Goal: Entertainment & Leisure: Consume media (video, audio)

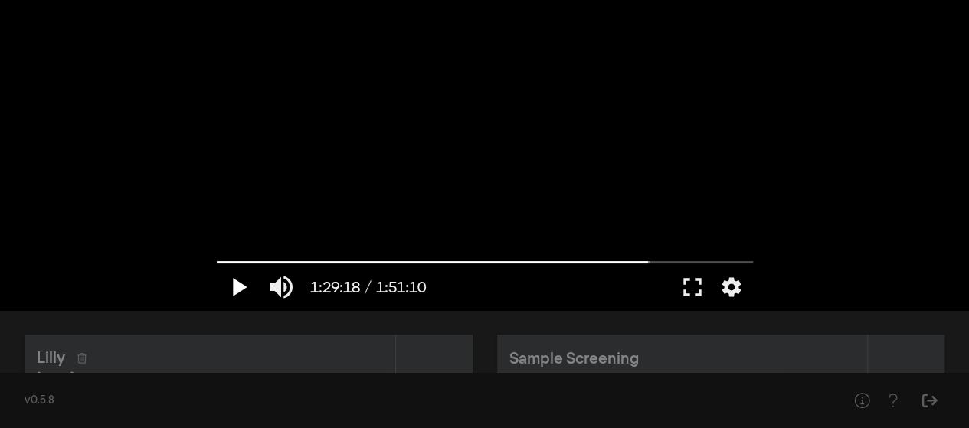
click at [237, 286] on button "play_arrow" at bounding box center [238, 287] width 43 height 46
click at [659, 263] on input "Seek" at bounding box center [485, 261] width 536 height 9
click at [656, 263] on input "Seek" at bounding box center [485, 261] width 536 height 9
click at [662, 260] on input "Seek" at bounding box center [485, 261] width 536 height 9
drag, startPoint x: 662, startPoint y: 260, endPoint x: 898, endPoint y: 261, distance: 235.9
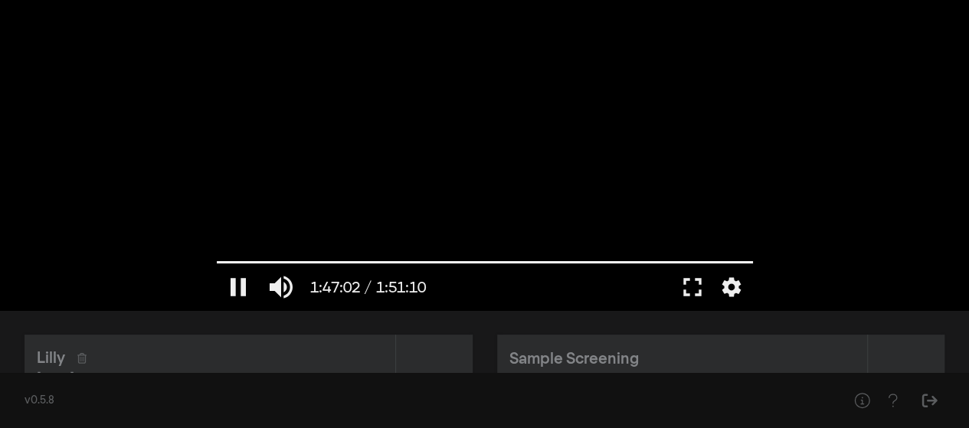
click at [753, 261] on input "Seek" at bounding box center [485, 262] width 536 height 9
drag, startPoint x: 749, startPoint y: 263, endPoint x: 731, endPoint y: 262, distance: 18.4
click at [731, 262] on input "Seek" at bounding box center [485, 261] width 536 height 9
click at [239, 287] on button "play_arrow" at bounding box center [238, 287] width 43 height 46
click at [723, 263] on input "Seek" at bounding box center [485, 261] width 536 height 9
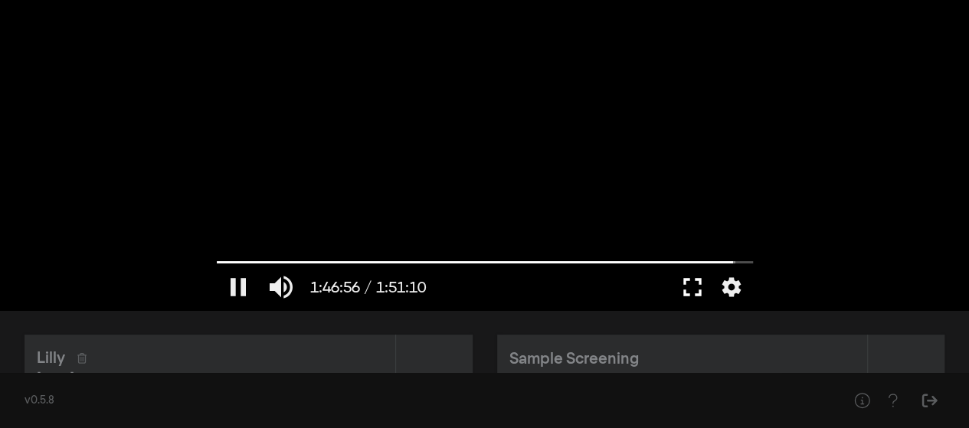
click at [685, 291] on button "fullscreen" at bounding box center [692, 287] width 43 height 46
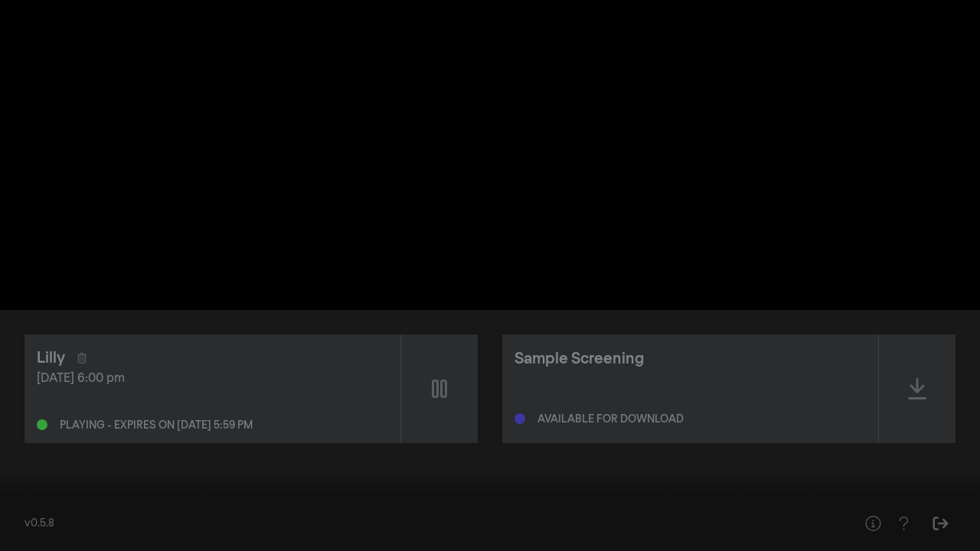
click at [890, 305] on div at bounding box center [490, 275] width 980 height 551
click at [30, 427] on button "play_arrow" at bounding box center [29, 528] width 43 height 46
type input "6670.663"
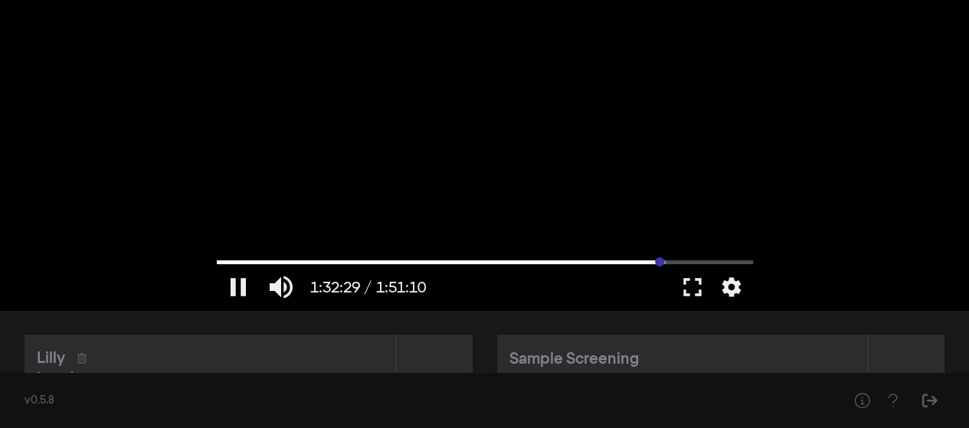
drag, startPoint x: 747, startPoint y: 261, endPoint x: 659, endPoint y: 260, distance: 88.9
click at [659, 260] on input "Seek" at bounding box center [485, 261] width 536 height 9
click at [233, 289] on button "play_arrow" at bounding box center [238, 287] width 43 height 46
click at [653, 262] on input "Seek" at bounding box center [485, 261] width 536 height 9
drag, startPoint x: 652, startPoint y: 262, endPoint x: 642, endPoint y: 262, distance: 10.0
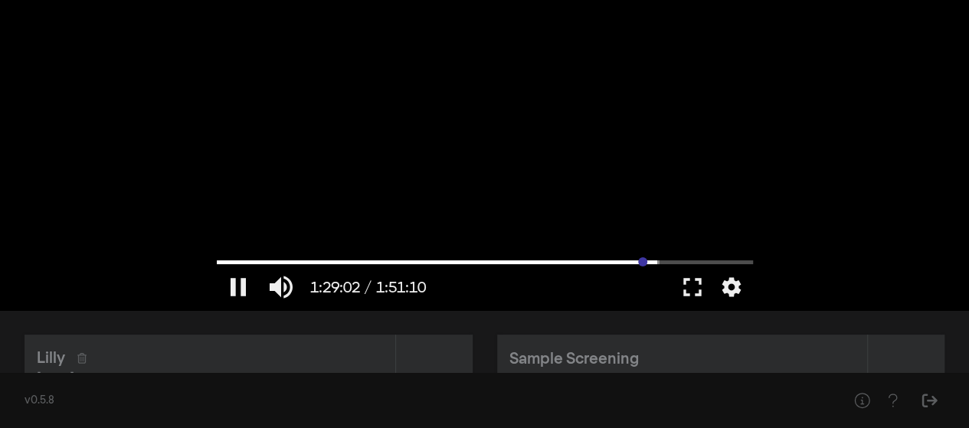
click at [642, 262] on input "Seek" at bounding box center [485, 261] width 536 height 9
click at [238, 288] on button "pause" at bounding box center [238, 287] width 43 height 46
drag, startPoint x: 665, startPoint y: 265, endPoint x: 657, endPoint y: 264, distance: 7.7
click at [657, 264] on input "Seek" at bounding box center [485, 261] width 536 height 9
click at [237, 287] on button "play_arrow" at bounding box center [238, 287] width 43 height 46
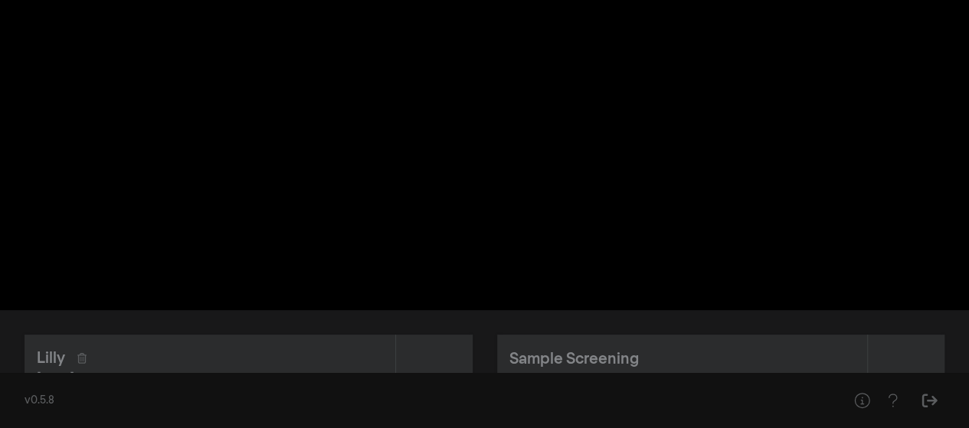
click at [239, 294] on button "pause" at bounding box center [238, 287] width 43 height 46
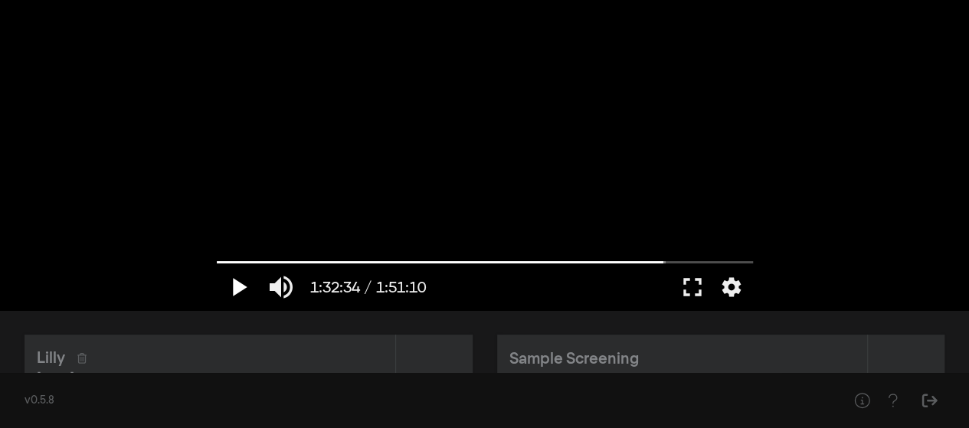
click at [239, 294] on button "play_arrow" at bounding box center [238, 287] width 43 height 46
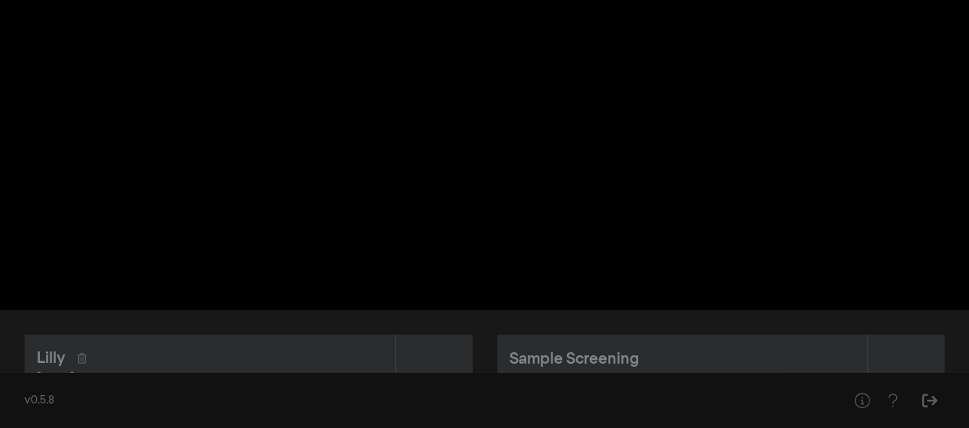
click at [239, 294] on button "pause" at bounding box center [238, 287] width 43 height 46
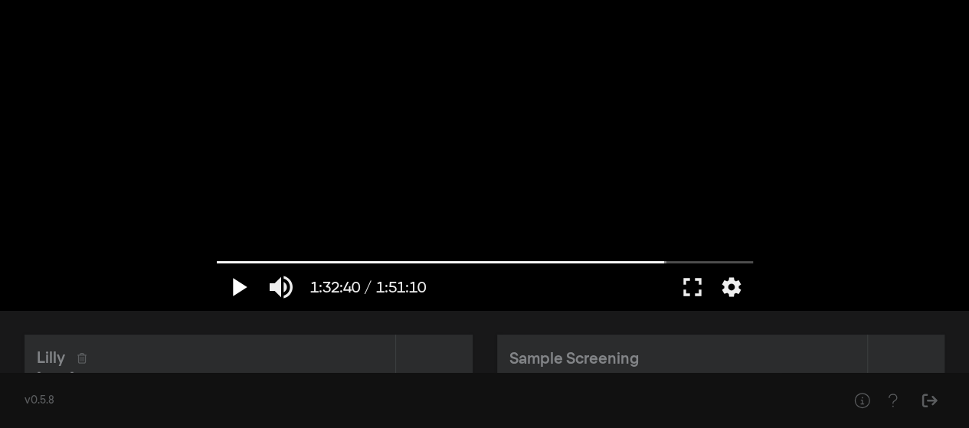
click at [239, 294] on button "play_arrow" at bounding box center [238, 287] width 43 height 46
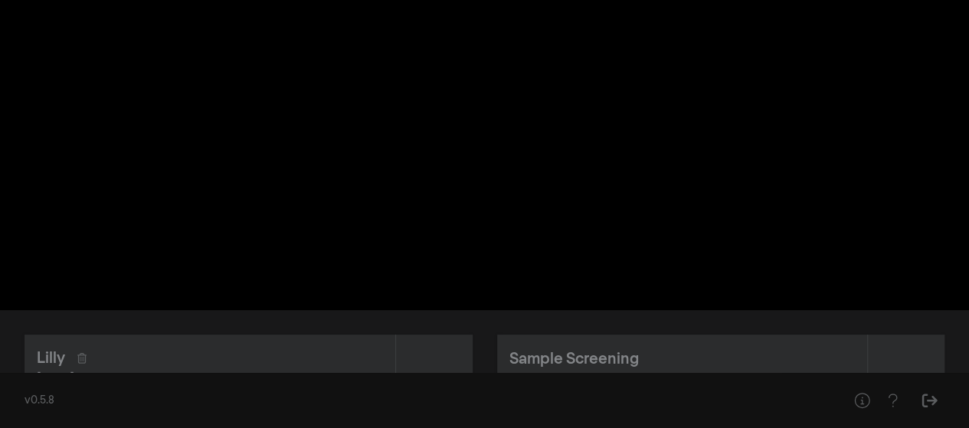
click at [239, 294] on button "pause" at bounding box center [238, 287] width 43 height 46
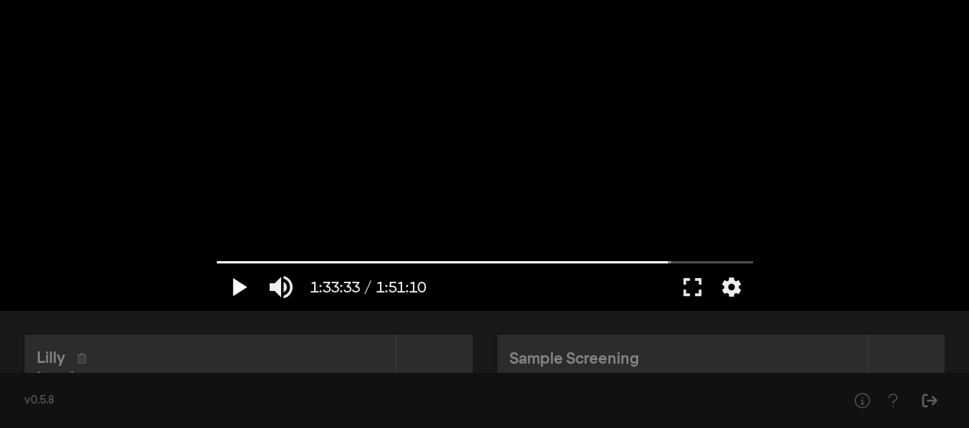
click at [239, 294] on button "play_arrow" at bounding box center [238, 287] width 43 height 46
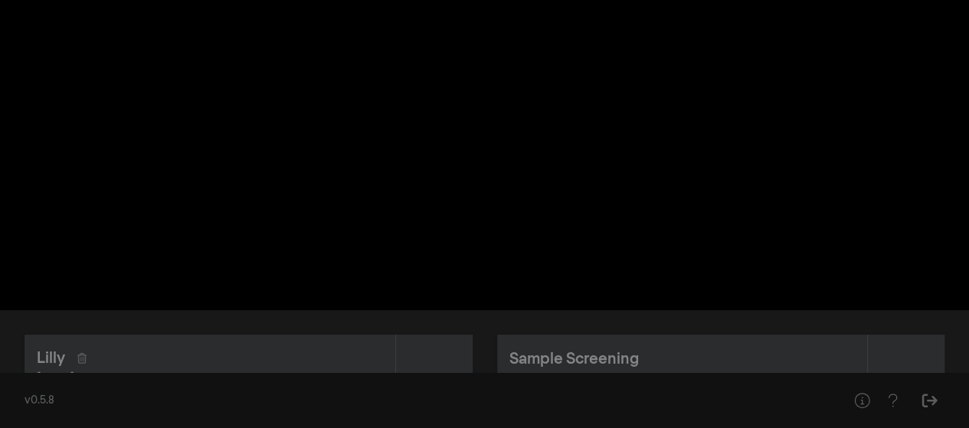
click at [239, 294] on button "pause" at bounding box center [238, 287] width 43 height 46
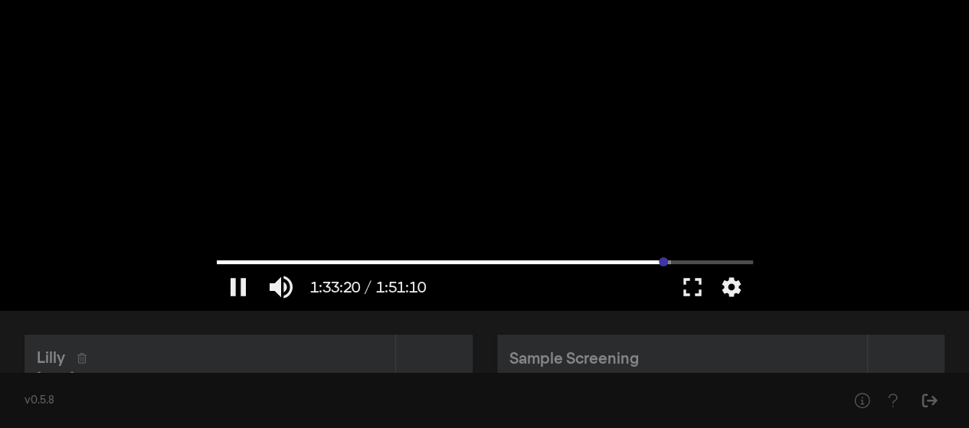
click at [663, 263] on input "Seek" at bounding box center [485, 261] width 536 height 9
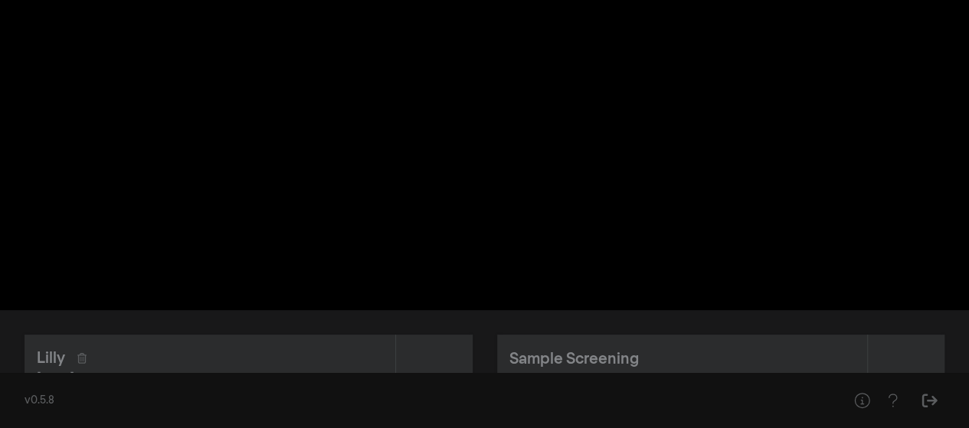
click at [658, 263] on input "Seek" at bounding box center [485, 261] width 536 height 9
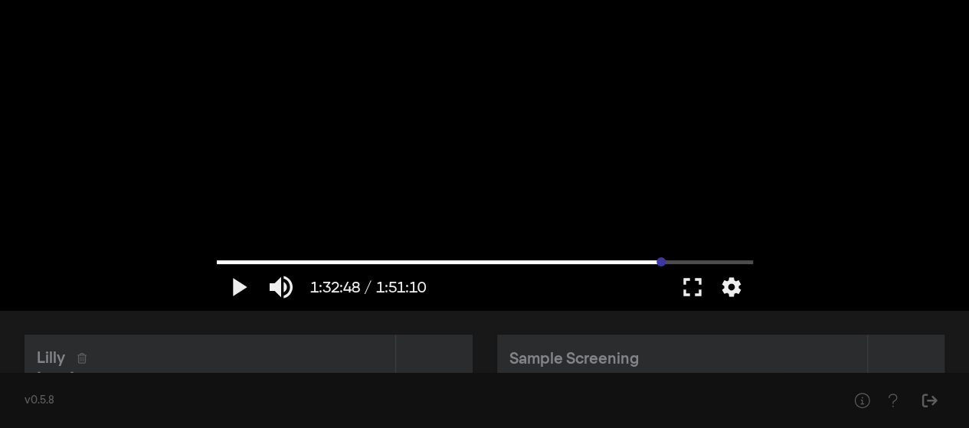
click at [660, 263] on input "Seek" at bounding box center [485, 261] width 536 height 9
click at [666, 263] on input "Seek" at bounding box center [485, 261] width 536 height 9
click at [662, 263] on input "Seek" at bounding box center [485, 261] width 536 height 9
click at [663, 260] on input "Seek" at bounding box center [485, 261] width 536 height 9
click at [663, 261] on input "Seek" at bounding box center [485, 261] width 536 height 9
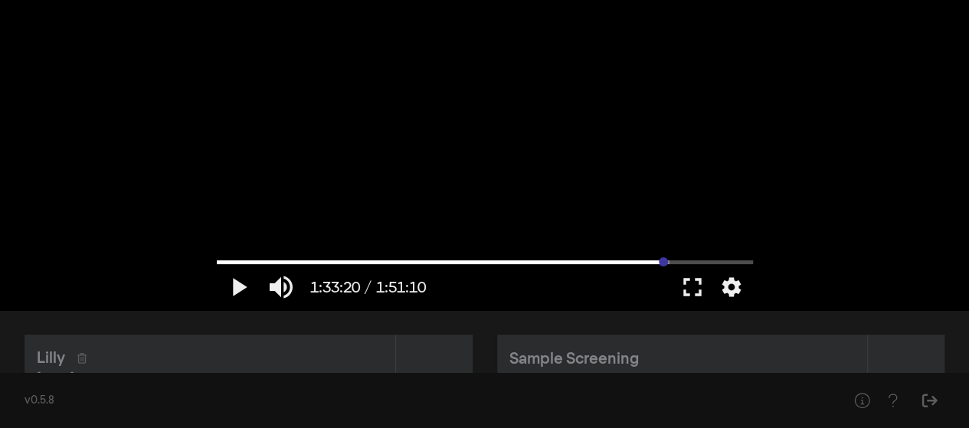
click at [663, 261] on input "Seek" at bounding box center [485, 261] width 536 height 9
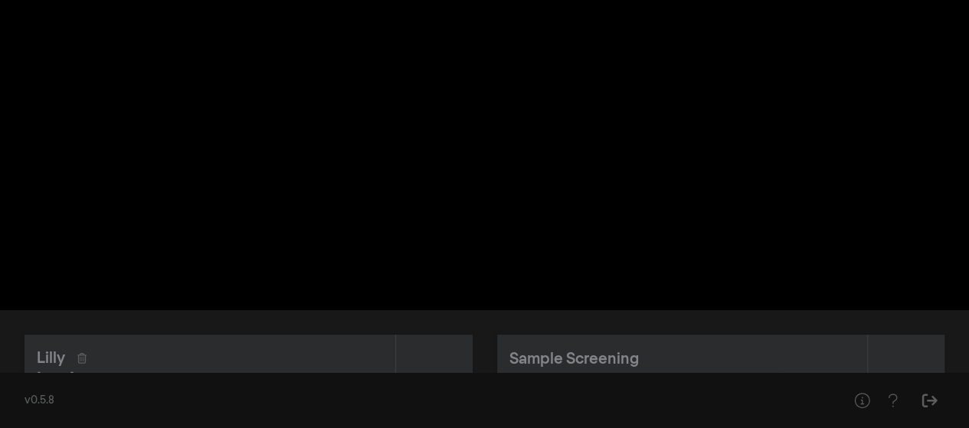
click at [662, 261] on input "Seek" at bounding box center [485, 261] width 536 height 9
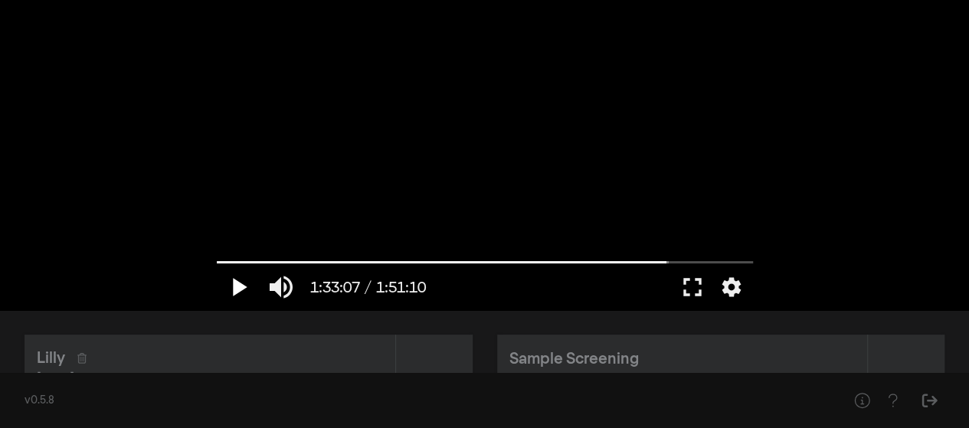
click at [231, 280] on button "play_arrow" at bounding box center [238, 287] width 43 height 46
click at [660, 263] on input "Seek" at bounding box center [485, 261] width 536 height 9
click at [240, 288] on button "pause" at bounding box center [238, 287] width 43 height 46
type input "5575.272846"
